Goal: Task Accomplishment & Management: Manage account settings

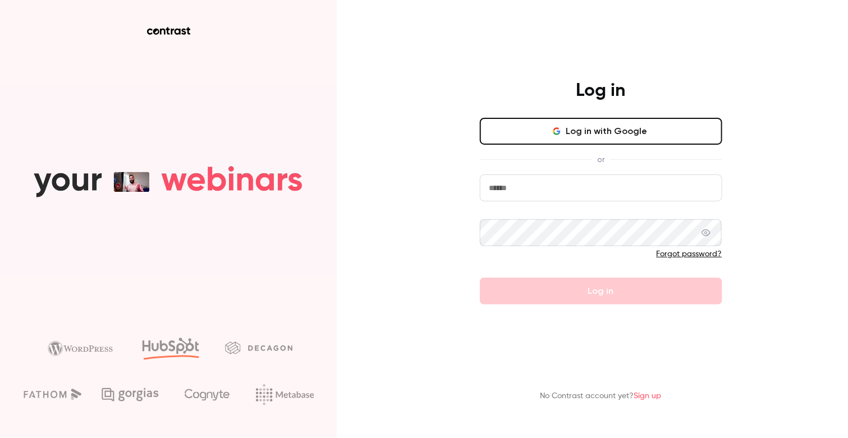
type input "**********"
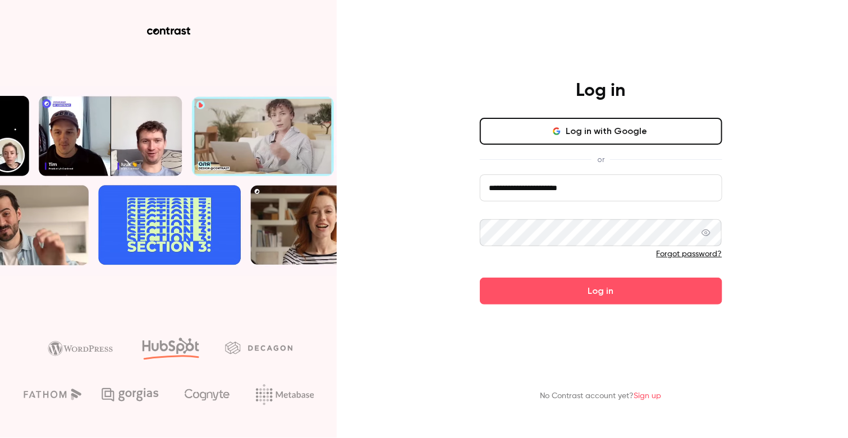
click at [522, 275] on form "**********" at bounding box center [601, 239] width 242 height 130
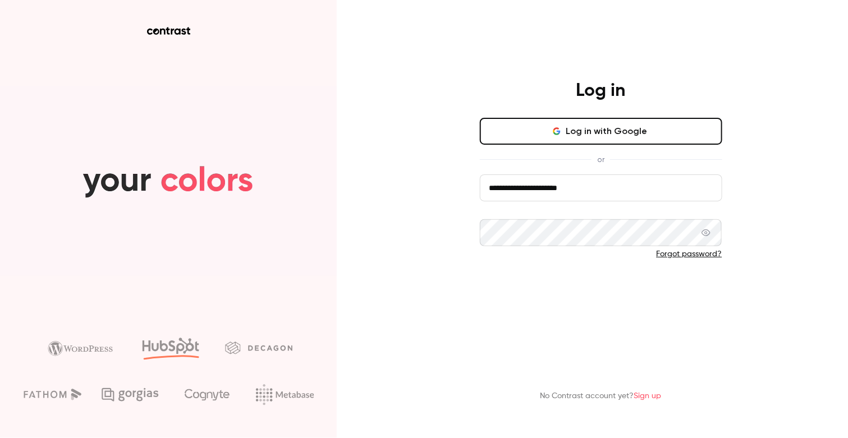
click at [522, 295] on button "Log in" at bounding box center [601, 291] width 242 height 27
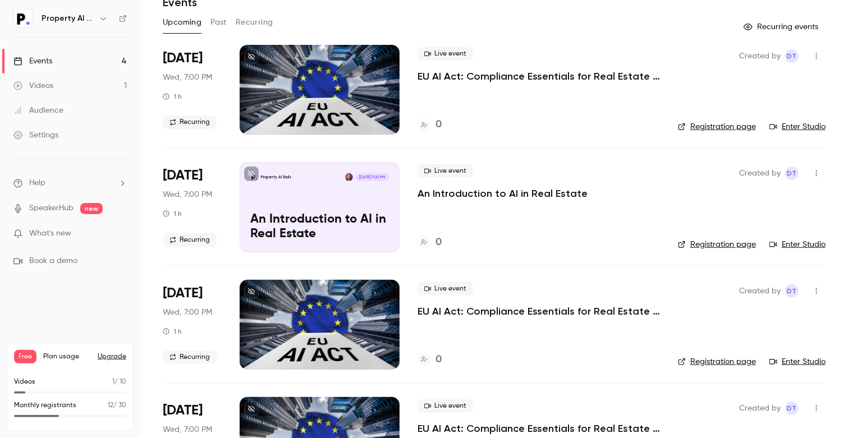
scroll to position [50, 0]
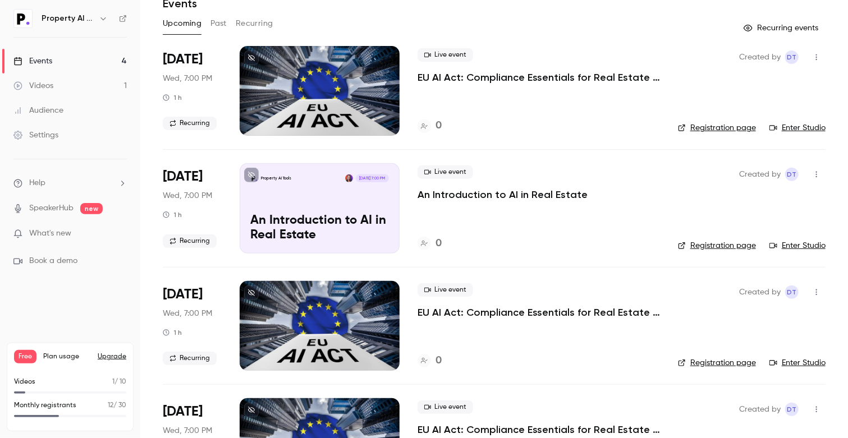
click at [816, 176] on icon "button" at bounding box center [816, 175] width 1 height 6
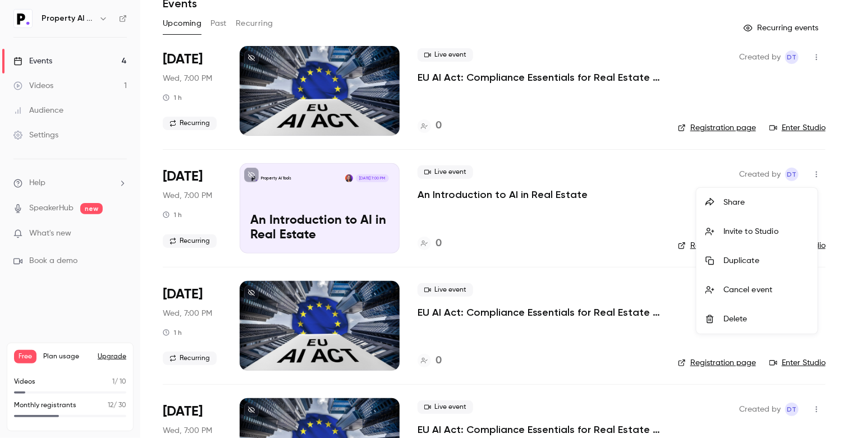
click at [758, 197] on div "Share" at bounding box center [765, 202] width 85 height 11
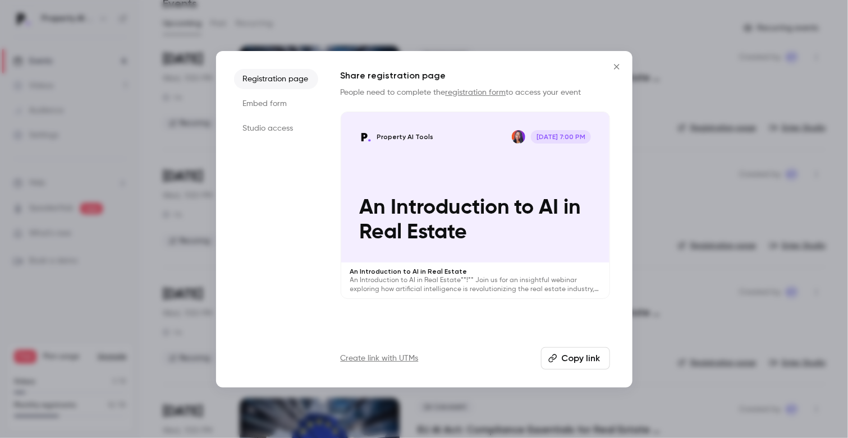
click at [574, 352] on button "Copy link" at bounding box center [575, 358] width 69 height 22
click at [616, 68] on icon "Close" at bounding box center [616, 66] width 13 height 9
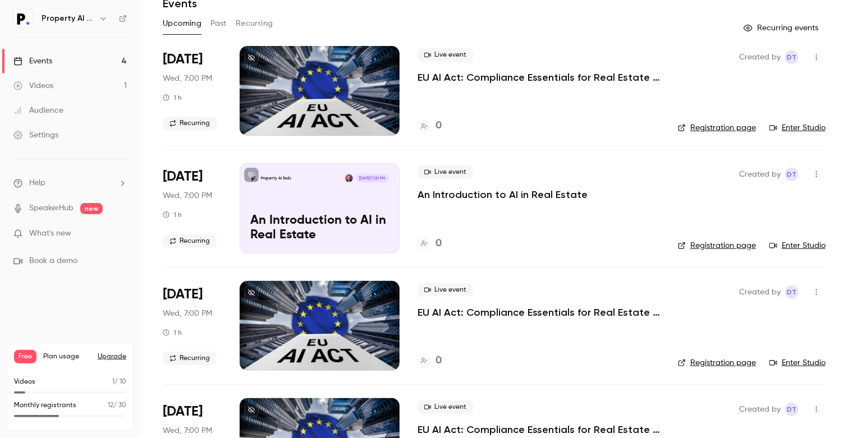
click at [71, 89] on link "Videos 1" at bounding box center [70, 85] width 140 height 25
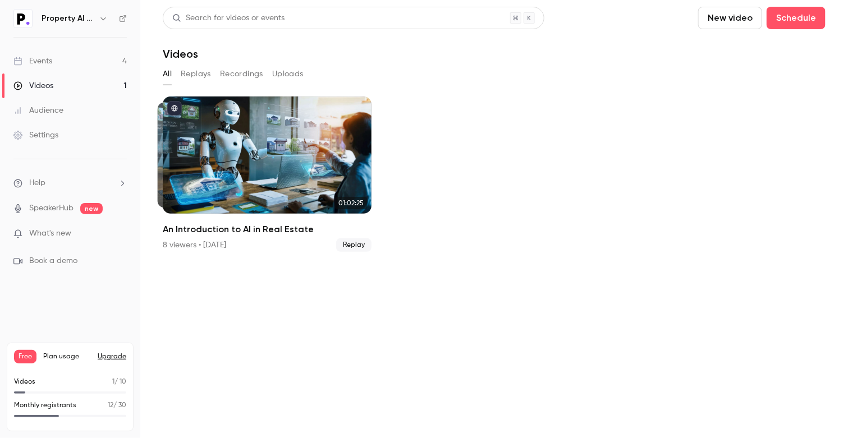
click at [199, 72] on button "Replays" at bounding box center [196, 74] width 30 height 18
click at [166, 72] on button "All" at bounding box center [167, 74] width 9 height 18
click at [231, 75] on button "Recordings" at bounding box center [241, 74] width 43 height 18
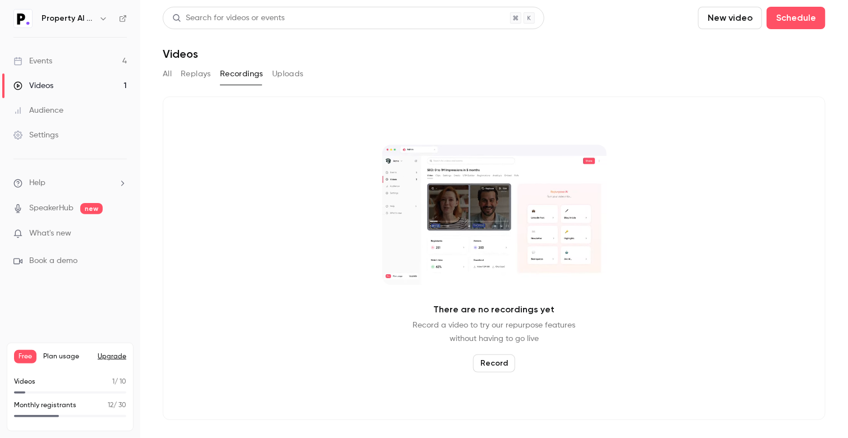
click at [185, 71] on button "Replays" at bounding box center [196, 74] width 30 height 18
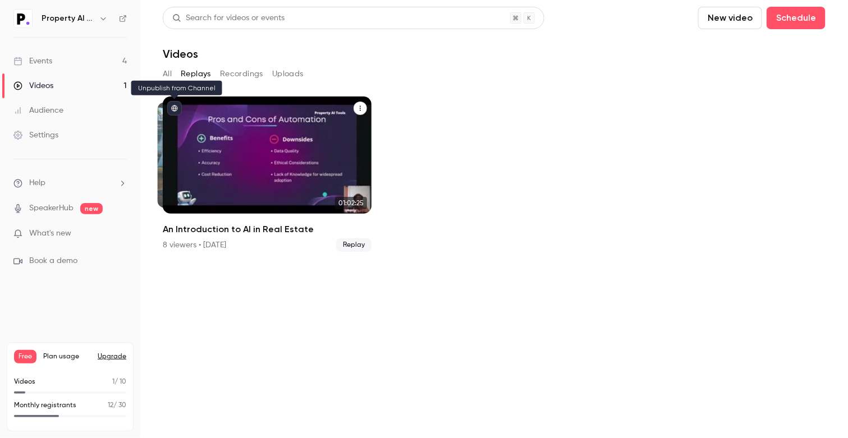
click at [174, 105] on icon "published" at bounding box center [174, 108] width 7 height 7
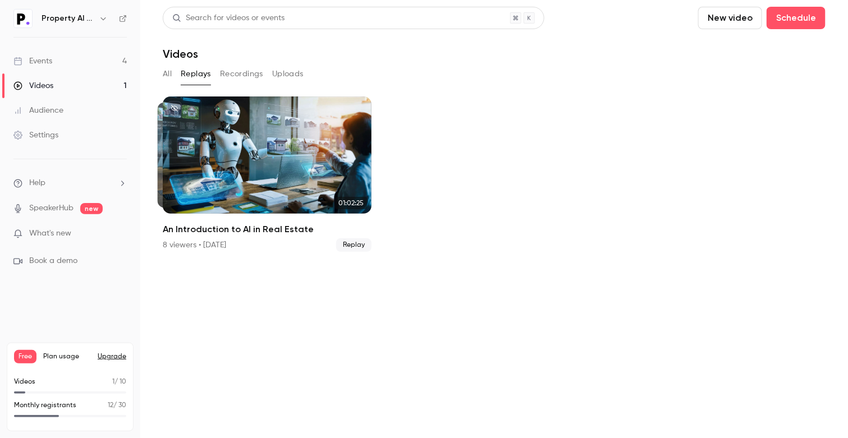
click at [60, 58] on link "Events 4" at bounding box center [70, 61] width 140 height 25
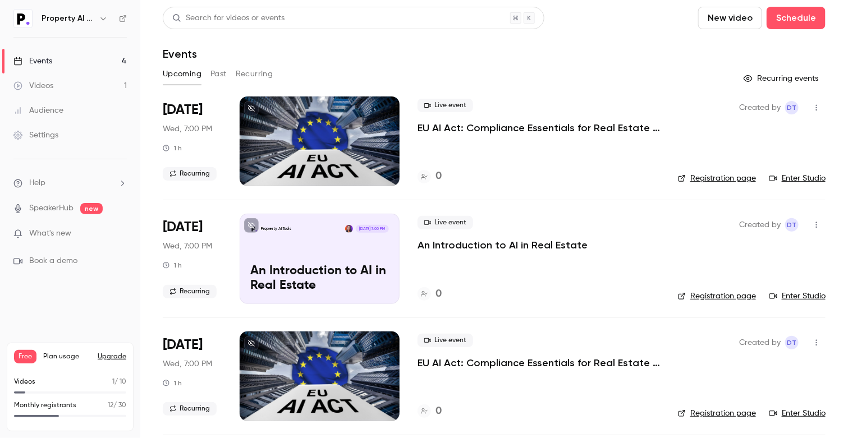
click at [714, 298] on link "Registration page" at bounding box center [717, 296] width 78 height 11
click at [812, 227] on icon "button" at bounding box center [816, 225] width 9 height 8
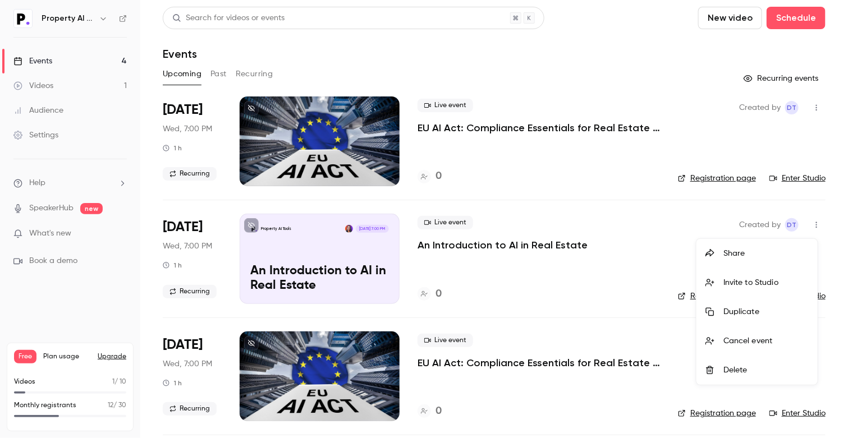
click at [809, 227] on div at bounding box center [424, 219] width 848 height 438
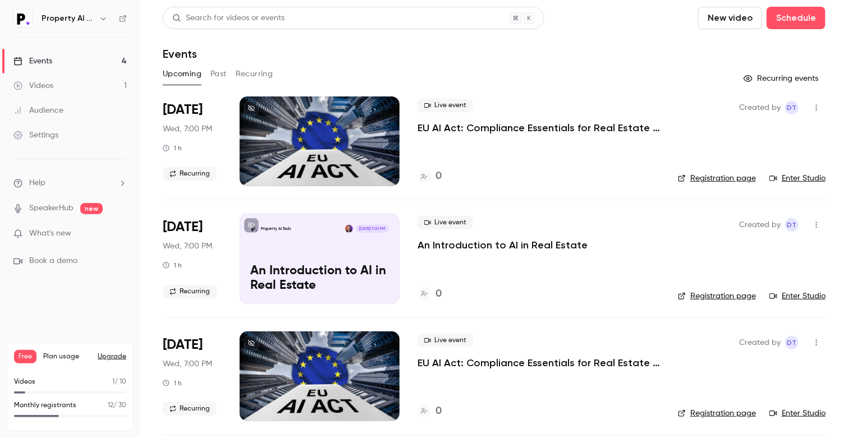
click at [466, 246] on p "An Introduction to AI in Real Estate" at bounding box center [502, 244] width 170 height 13
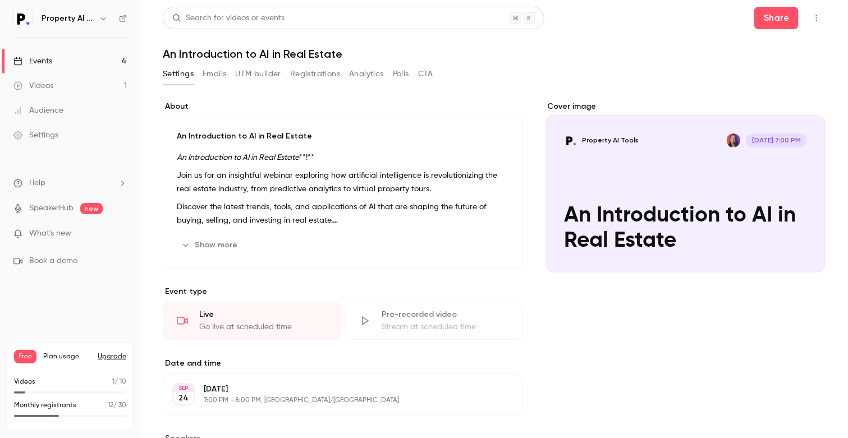
click at [329, 75] on button "Registrations" at bounding box center [315, 74] width 50 height 18
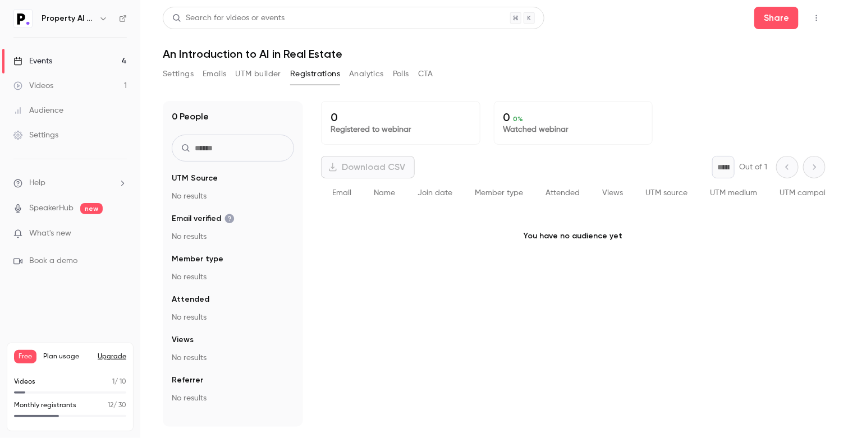
click at [169, 74] on button "Settings" at bounding box center [178, 74] width 31 height 18
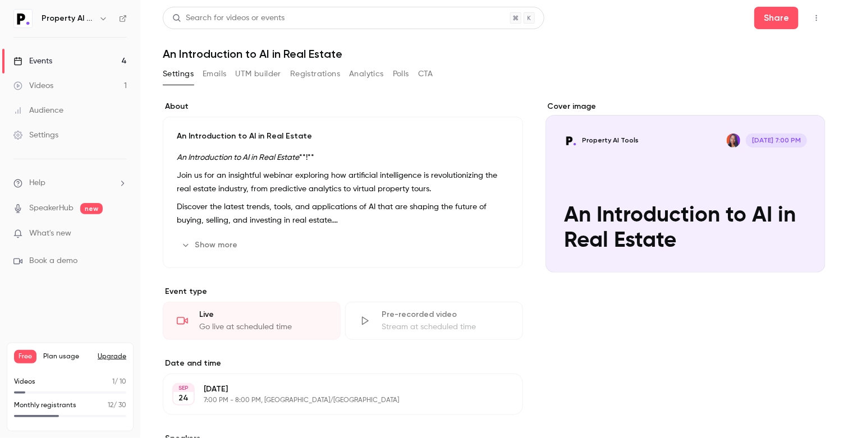
click at [59, 20] on h6 "Property AI Tools" at bounding box center [68, 18] width 53 height 11
click at [87, 60] on link "Events 4" at bounding box center [70, 61] width 140 height 25
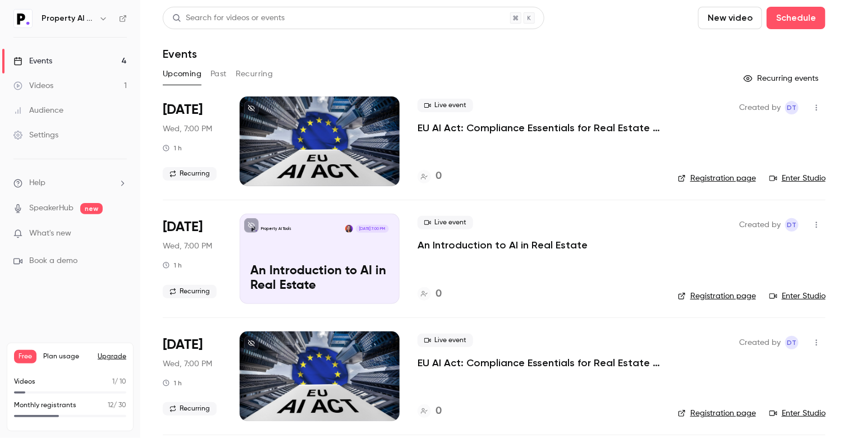
click at [223, 68] on button "Past" at bounding box center [218, 74] width 16 height 18
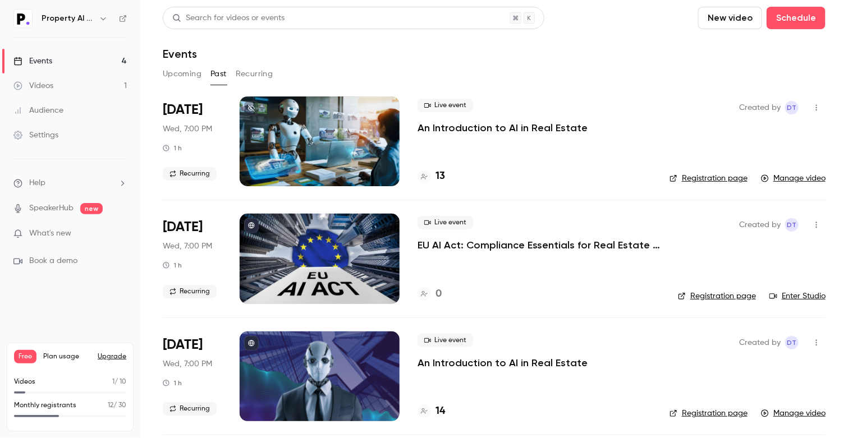
click at [57, 111] on div "Audience" at bounding box center [38, 110] width 50 height 11
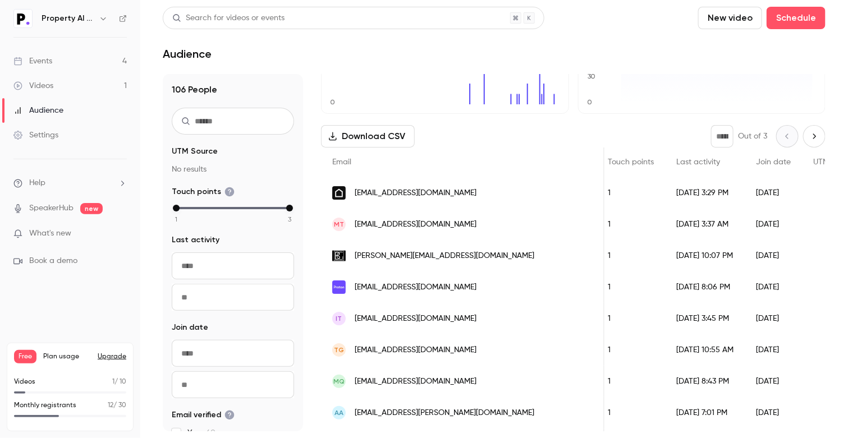
scroll to position [0, 159]
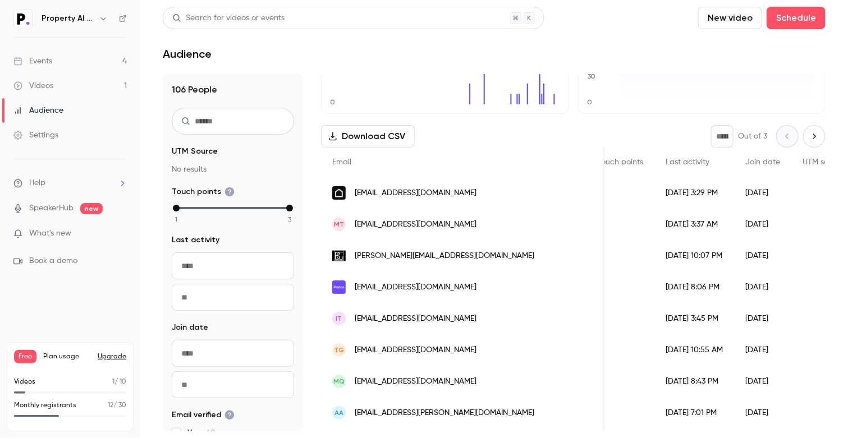
click at [387, 111] on div "People New per day 0 3 6 10" at bounding box center [445, 40] width 248 height 148
click at [558, 54] on div "Audience" at bounding box center [494, 53] width 663 height 13
click at [63, 59] on link "Events 4" at bounding box center [70, 61] width 140 height 25
